Goal: Navigation & Orientation: Find specific page/section

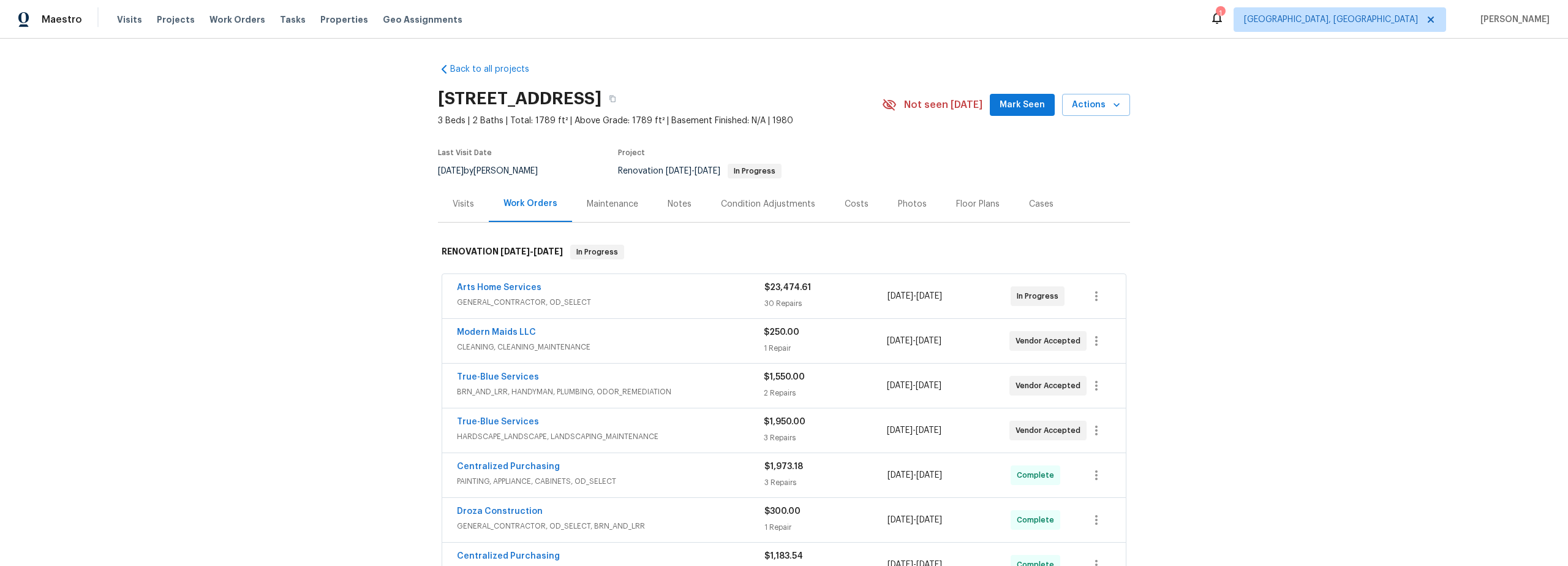
scroll to position [179, 0]
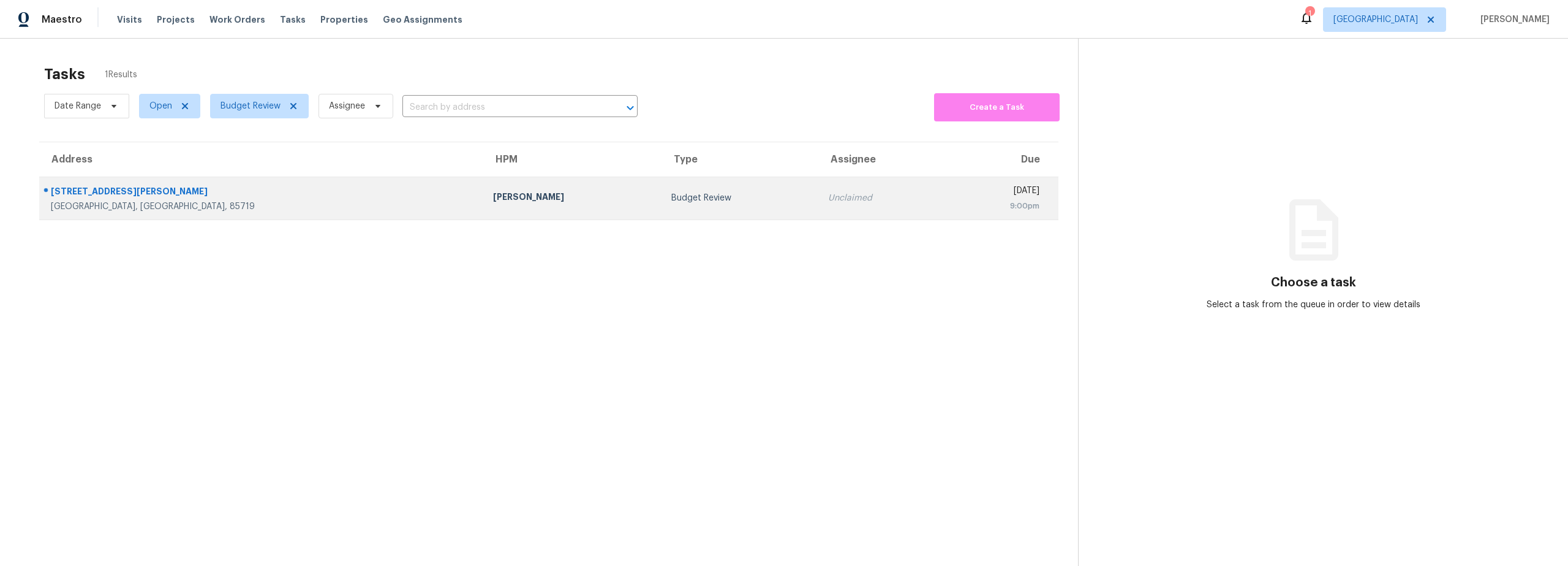
click at [214, 202] on div "[GEOGRAPHIC_DATA], [GEOGRAPHIC_DATA], 85719" at bounding box center [263, 206] width 423 height 13
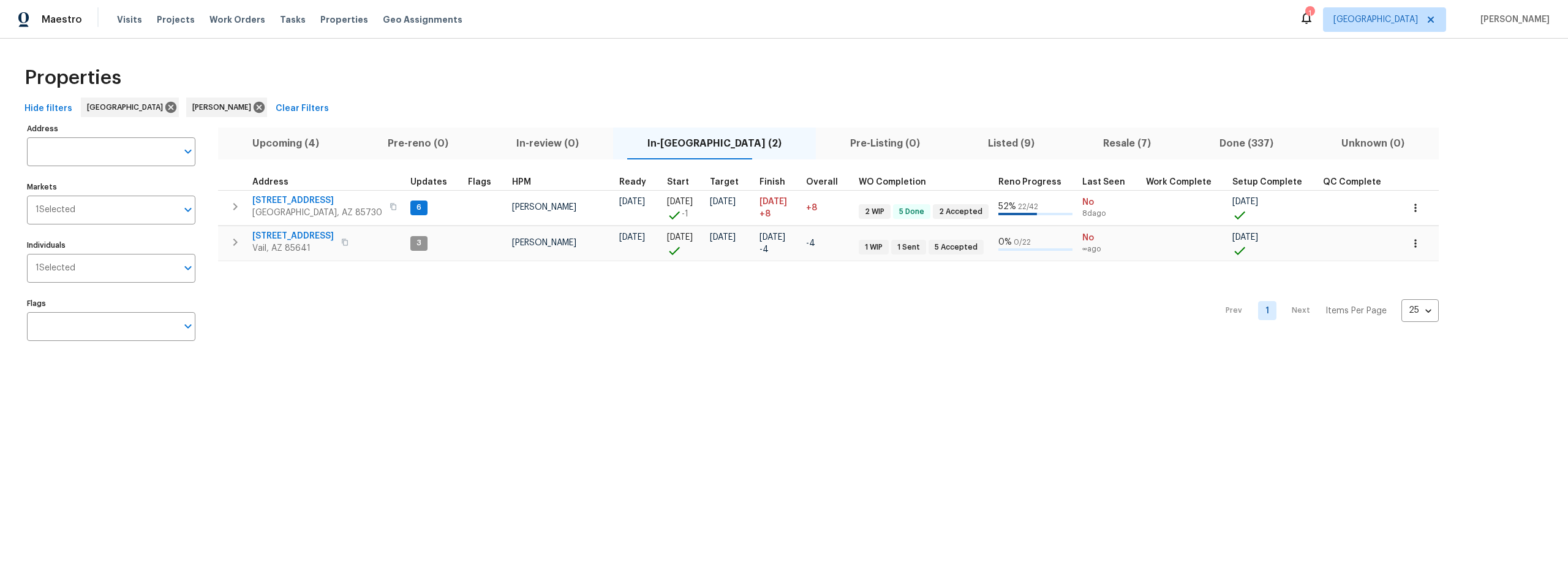
click at [303, 144] on span "Upcoming (4)" at bounding box center [285, 144] width 121 height 17
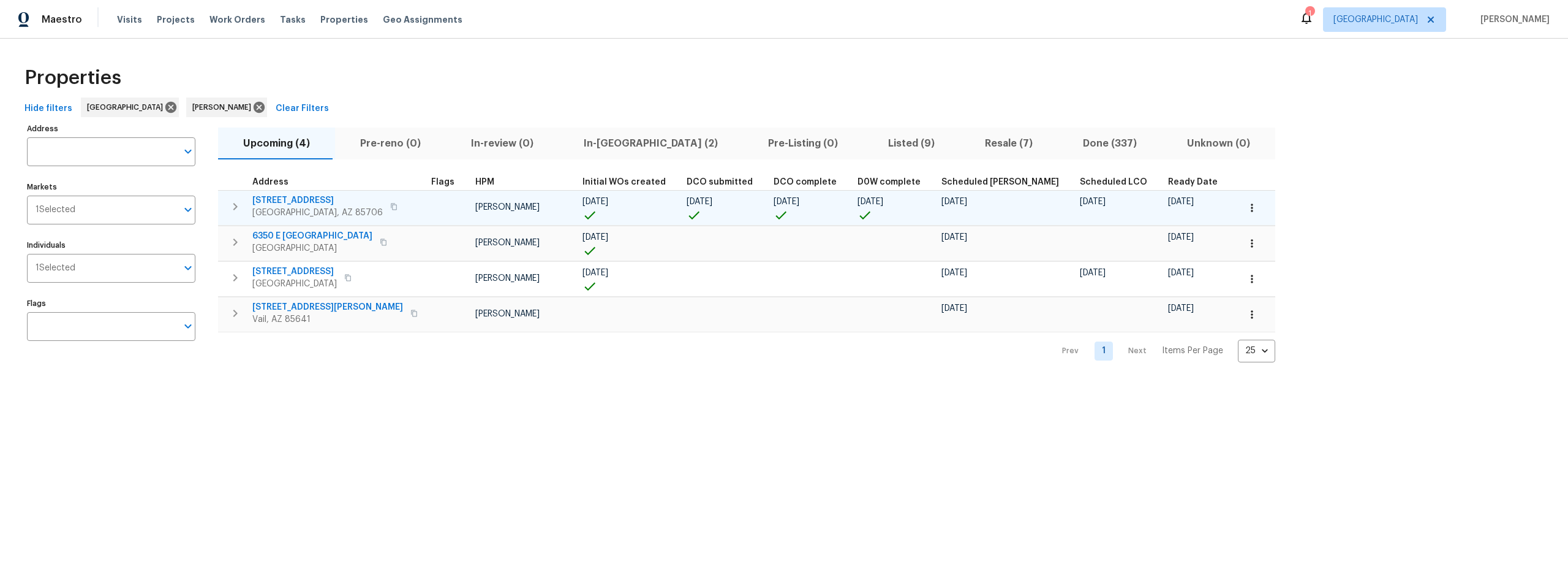
click at [1246, 207] on icon "button" at bounding box center [1251, 208] width 13 height 13
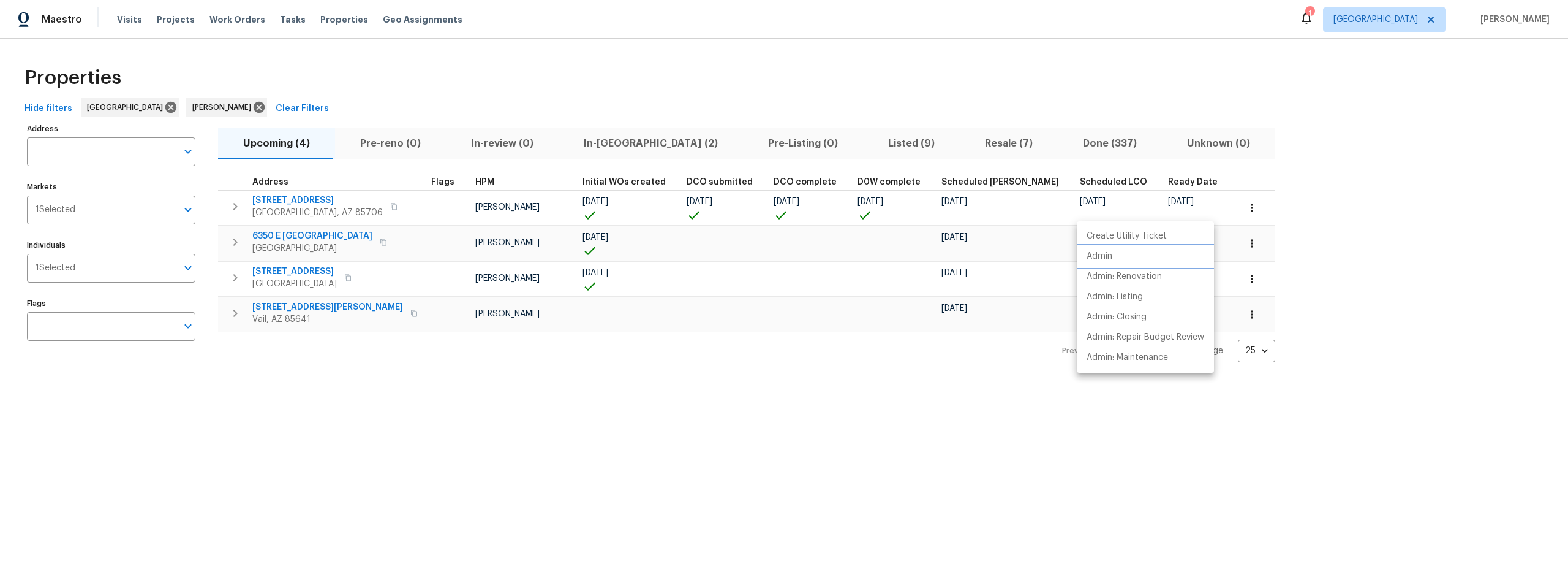
click at [1100, 261] on p "Admin" at bounding box center [1099, 256] width 26 height 13
